Goal: Task Accomplishment & Management: Use online tool/utility

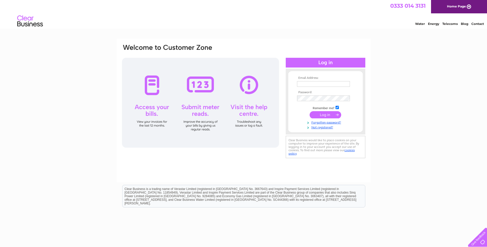
type input "suzver2002@yahoo.co.uk"
click at [327, 116] on input "submit" at bounding box center [326, 114] width 32 height 7
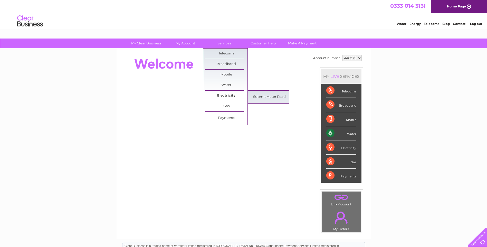
click at [226, 95] on link "Electricity" at bounding box center [226, 96] width 42 height 10
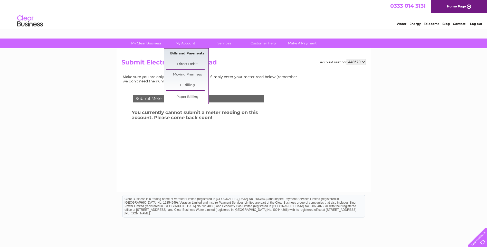
click at [183, 53] on link "Bills and Payments" at bounding box center [187, 54] width 42 height 10
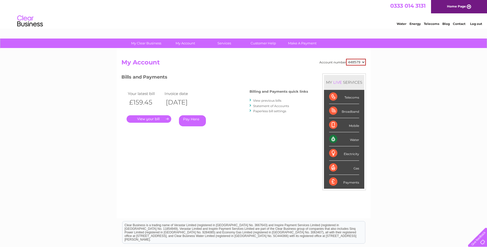
click at [153, 120] on link "." at bounding box center [149, 118] width 45 height 7
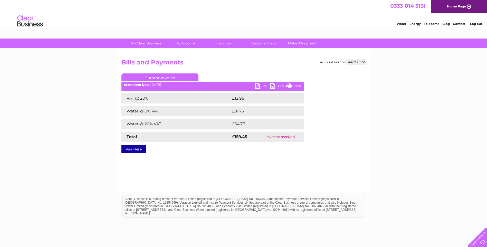
click at [267, 85] on link "PDF" at bounding box center [262, 86] width 15 height 7
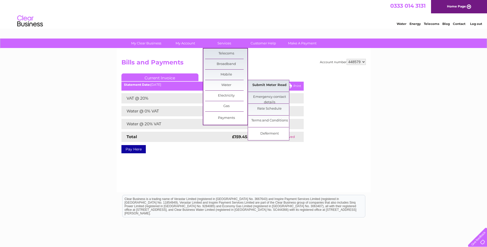
click at [263, 83] on link "Submit Meter Read" at bounding box center [269, 85] width 42 height 10
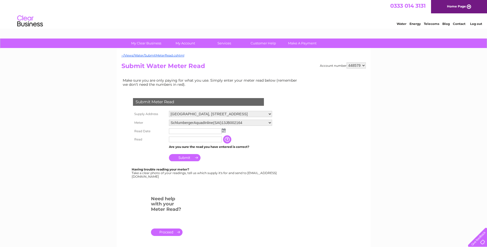
click at [223, 130] on img at bounding box center [224, 130] width 4 height 4
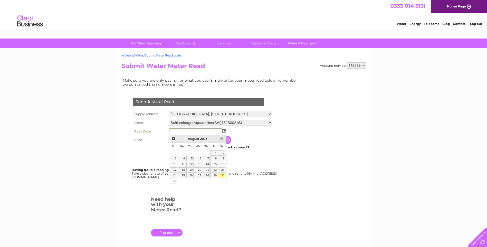
click at [222, 176] on link "30" at bounding box center [221, 175] width 7 height 5
type input "2025/08/30"
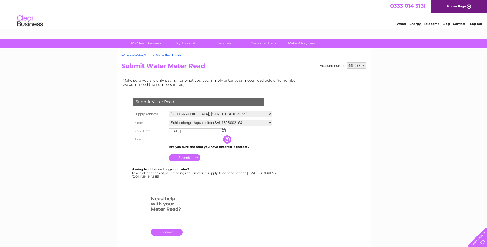
click at [191, 141] on input "text" at bounding box center [195, 140] width 53 height 6
type input "4386"
click at [271, 142] on td "The reading you have just taken from your water meter. Our records indicate you…" at bounding box center [253, 139] width 41 height 9
click at [182, 159] on input "Submit" at bounding box center [185, 157] width 32 height 7
